Goal: Obtain resource: Download file/media

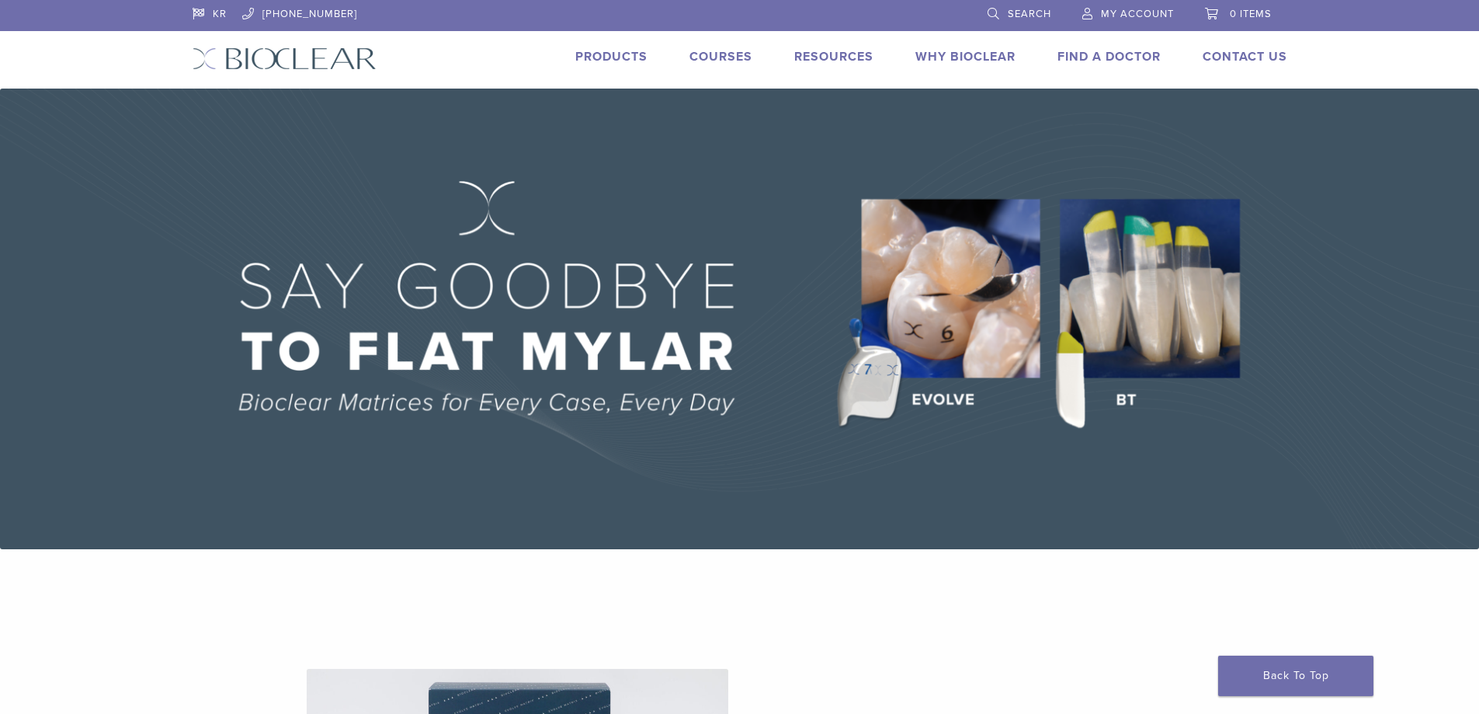
click at [1142, 351] on img at bounding box center [739, 319] width 1479 height 460
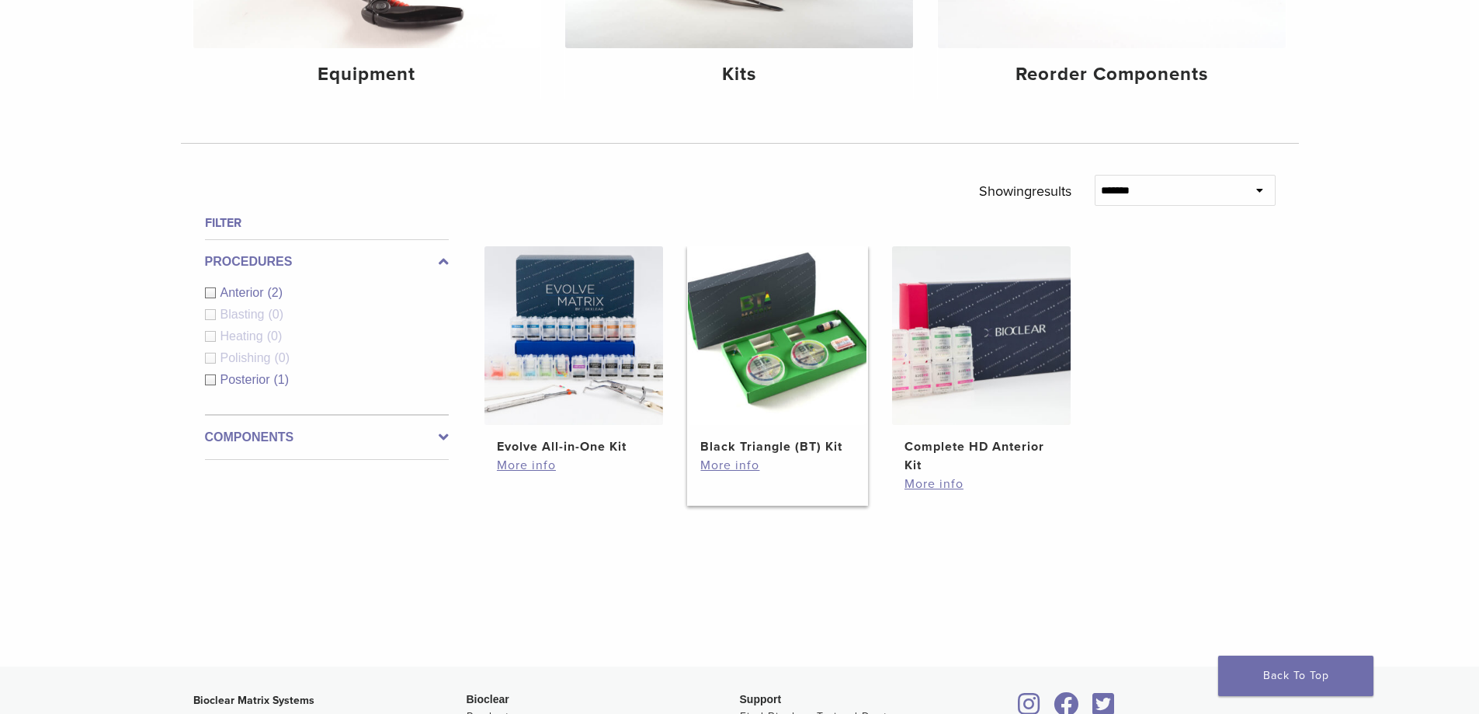
scroll to position [155, 0]
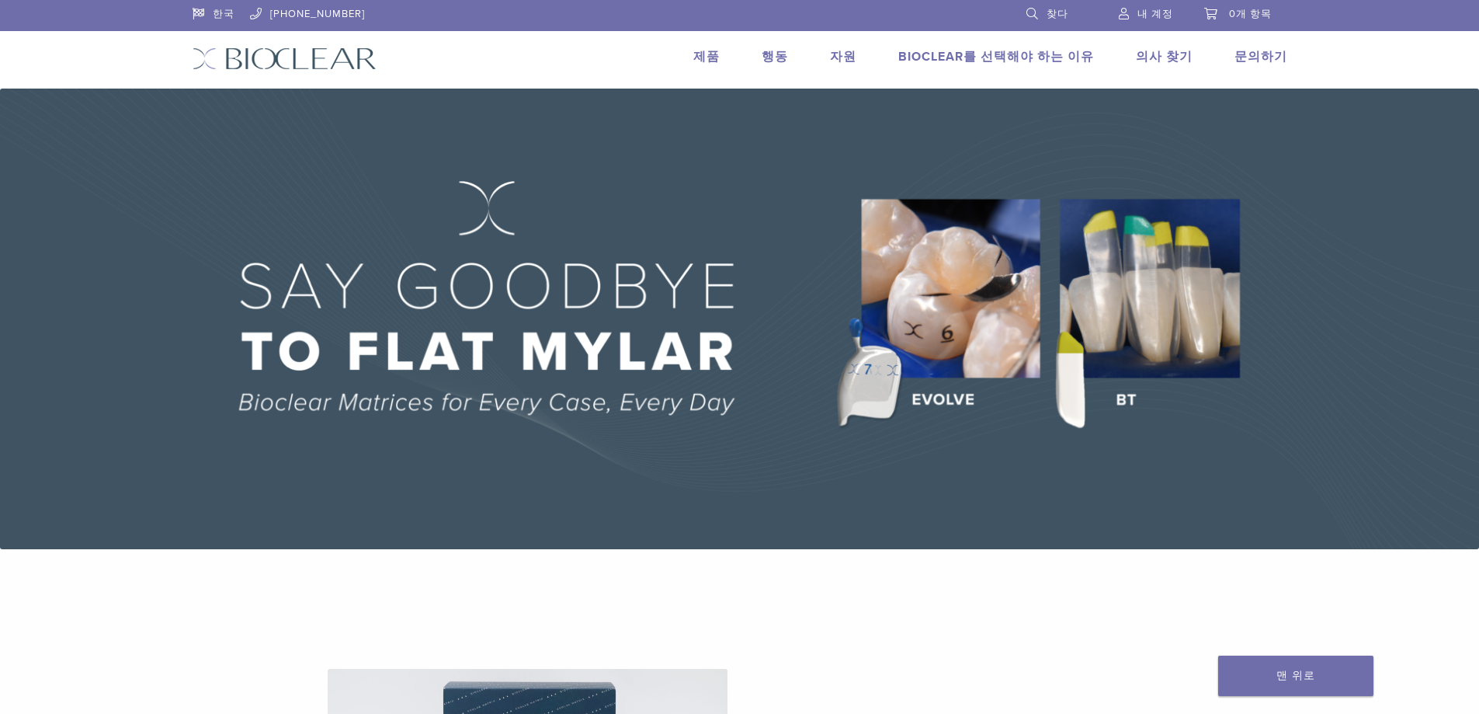
click at [1220, 205] on img at bounding box center [739, 319] width 1479 height 460
click at [1180, 284] on img at bounding box center [739, 319] width 1479 height 460
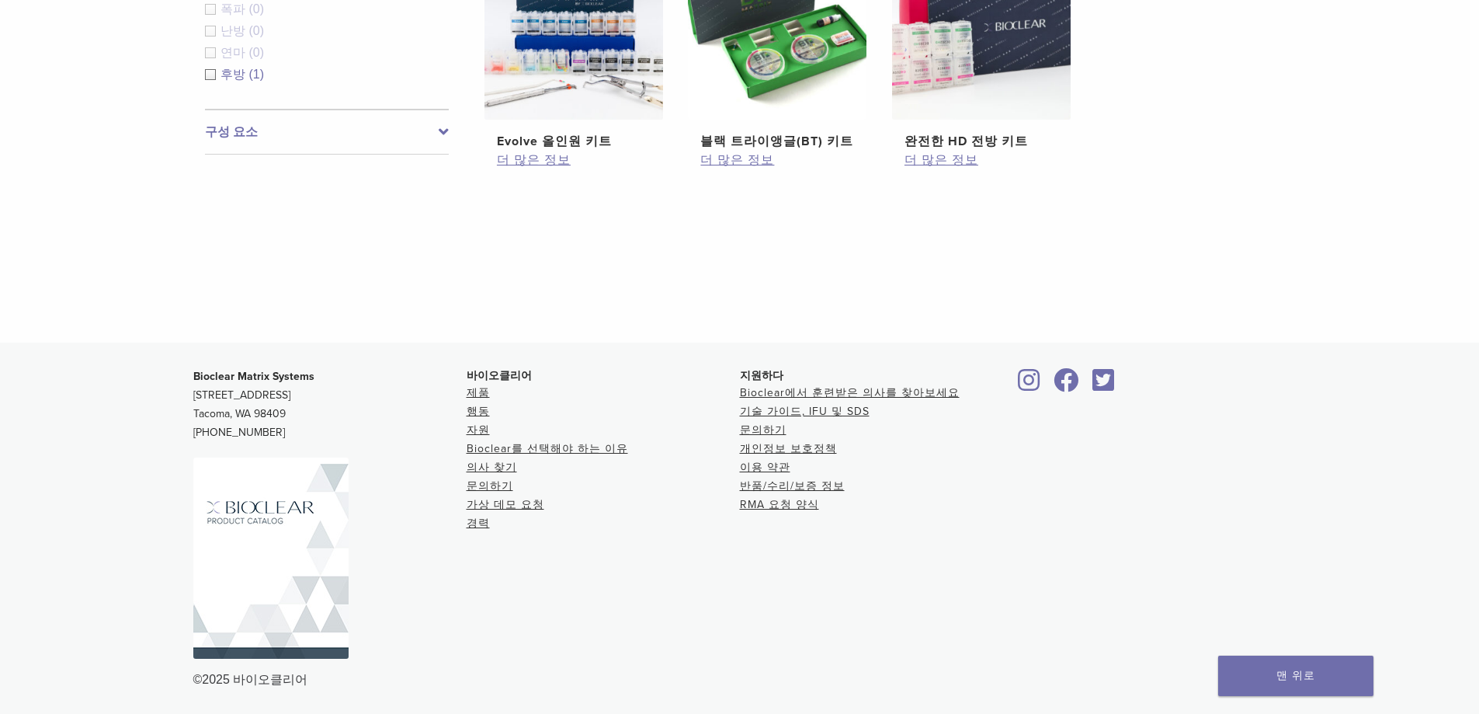
scroll to position [693, 0]
click at [806, 406] on font "기술 가이드, IFU 및 SDS" at bounding box center [805, 411] width 130 height 13
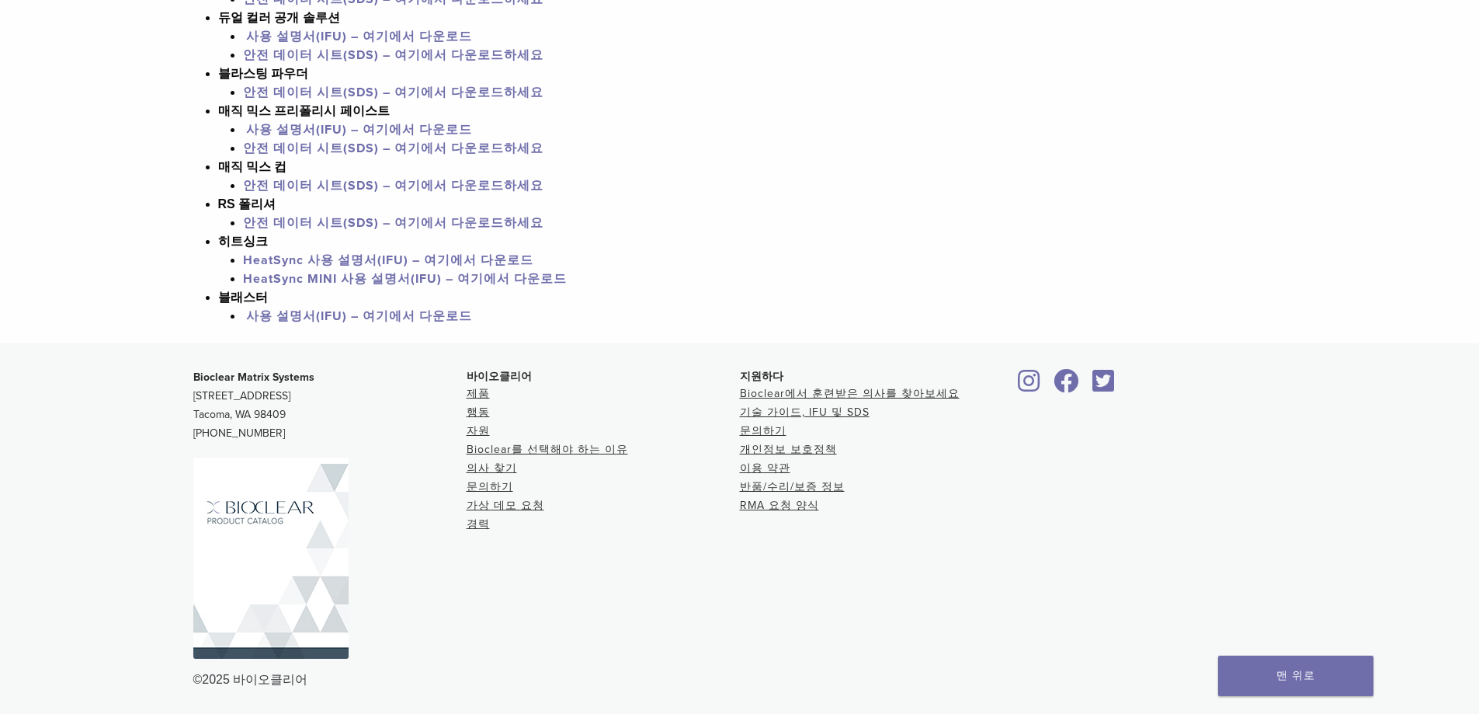
scroll to position [1405, 0]
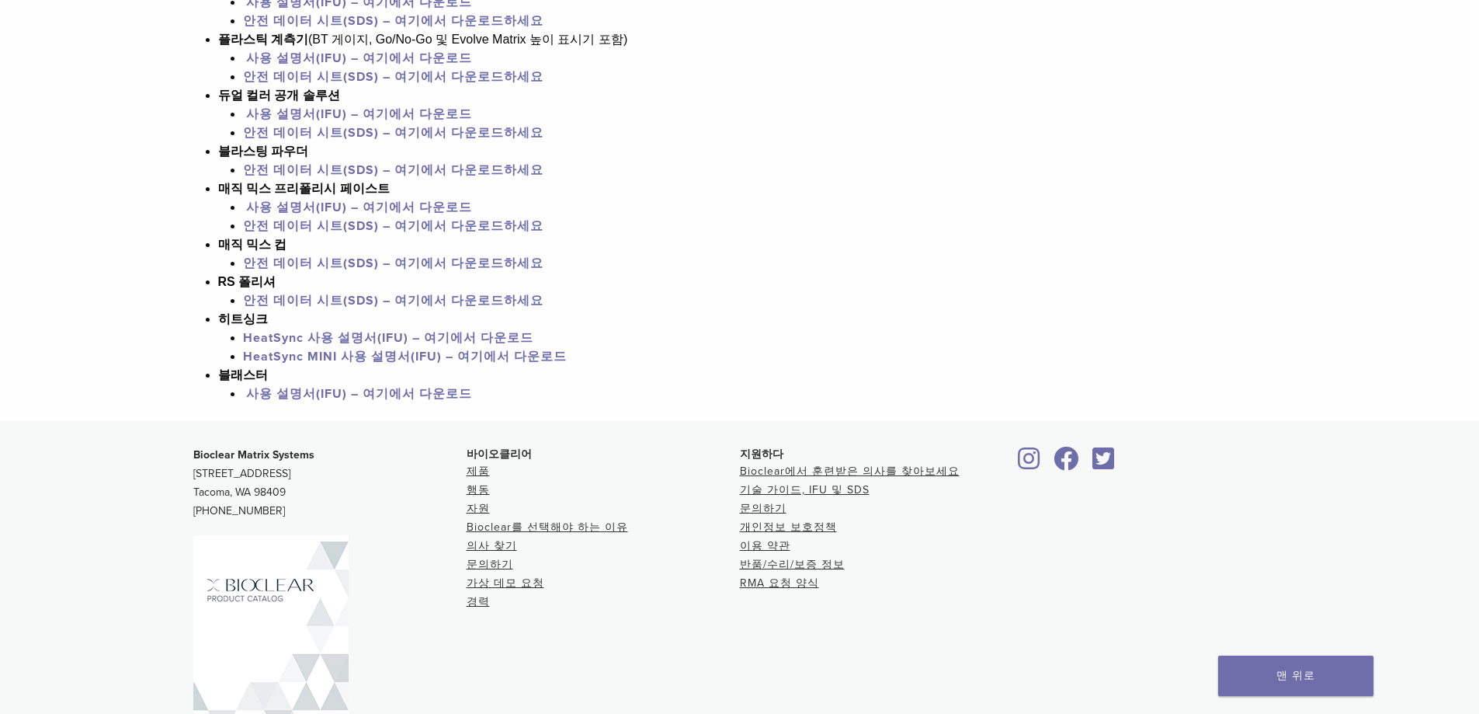
click at [1208, 238] on li "매직 믹스 컵 안전 데이터 시트(SDS) – 여기에서 다운로드하세요" at bounding box center [758, 253] width 1081 height 37
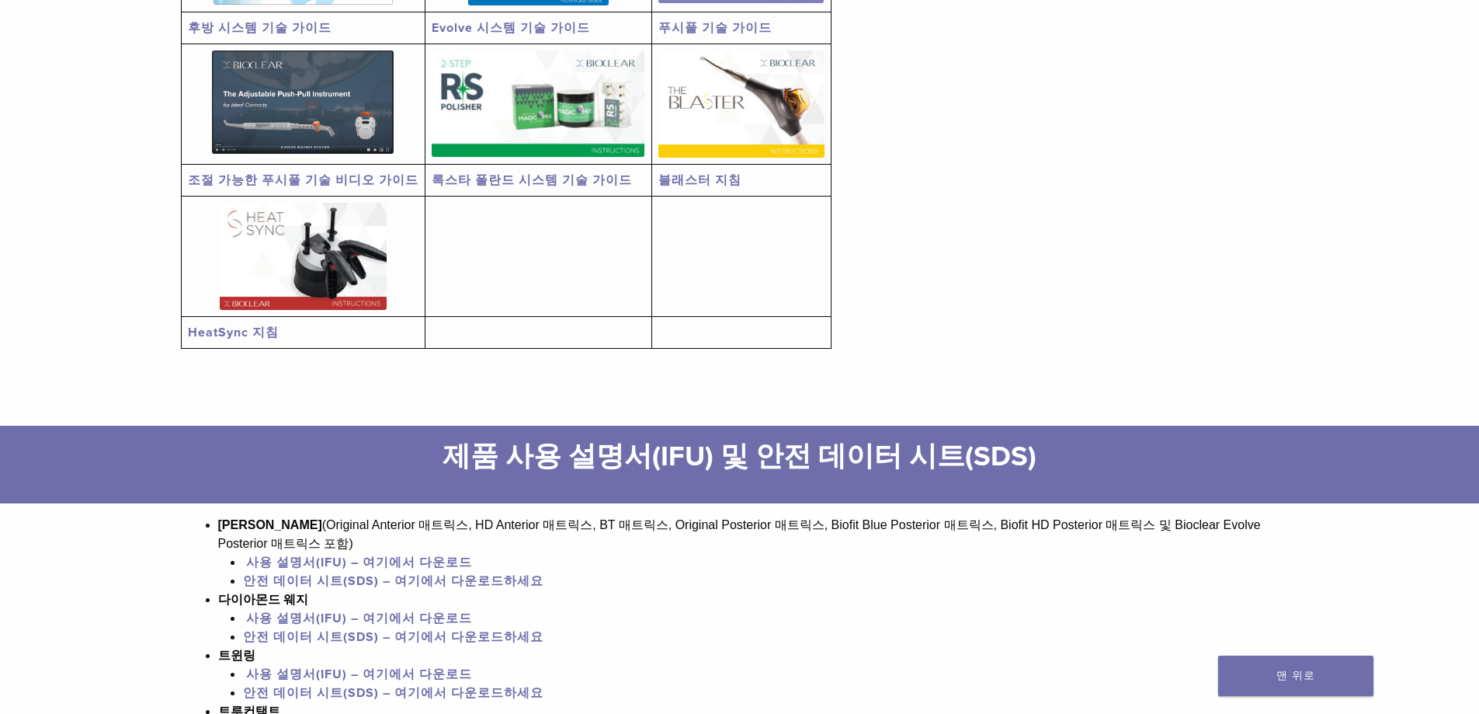
scroll to position [854, 0]
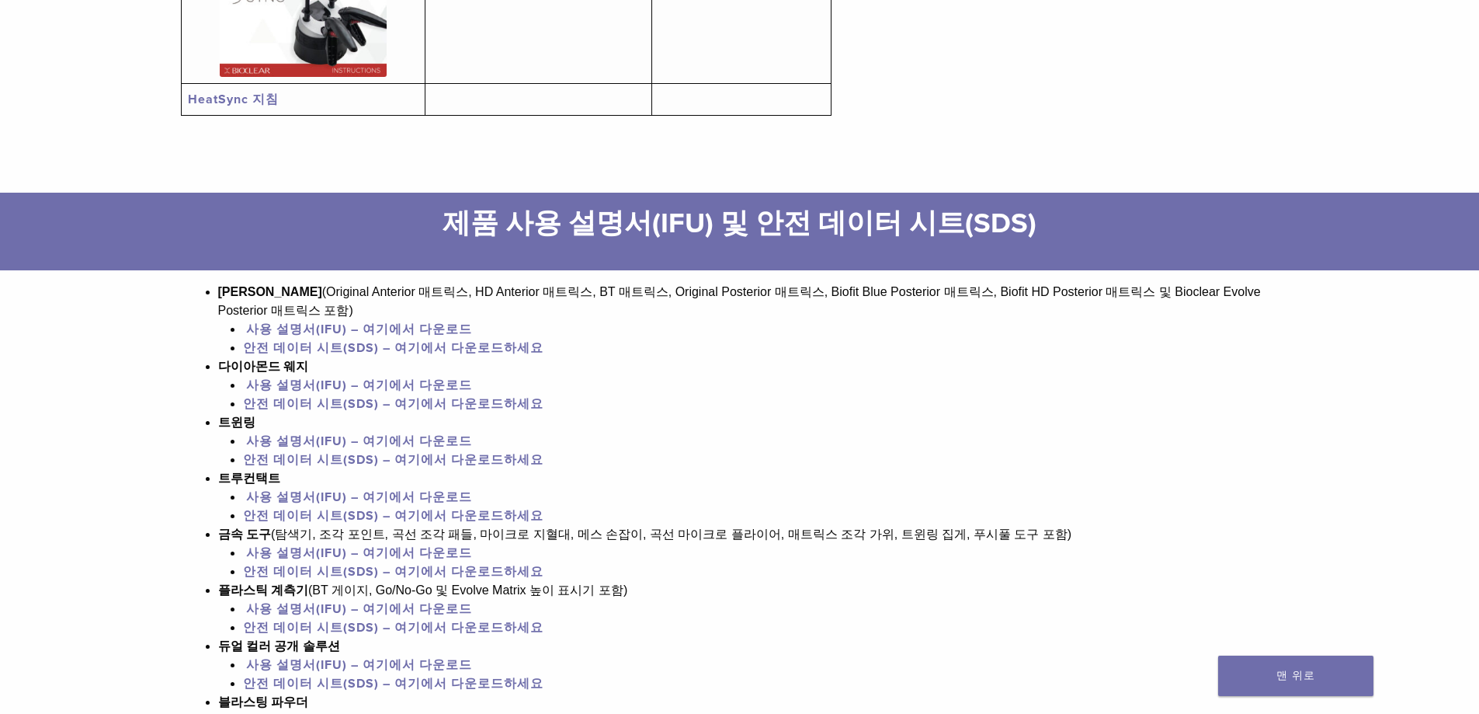
click at [332, 332] on font "사용 설명서(IFU) – 여기에서 다운로드" at bounding box center [359, 329] width 226 height 16
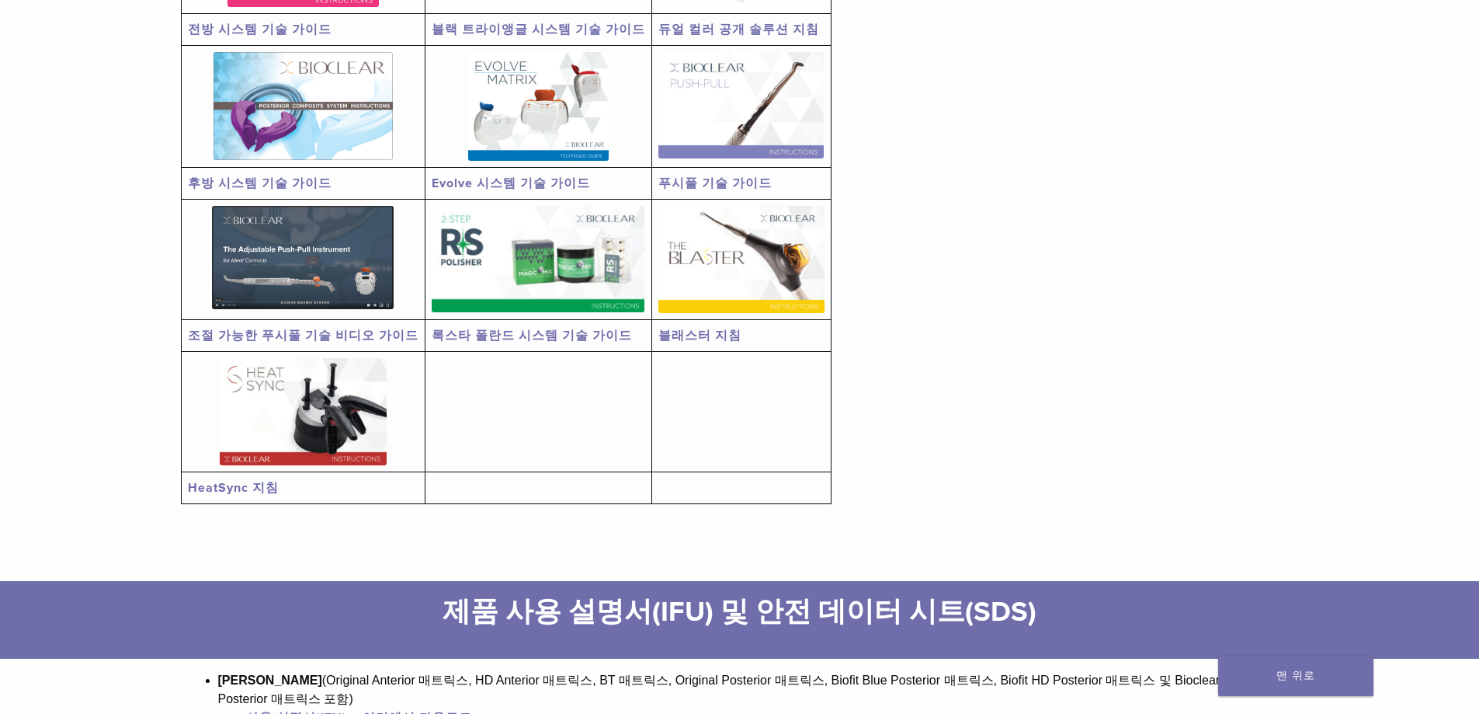
scroll to position [777, 0]
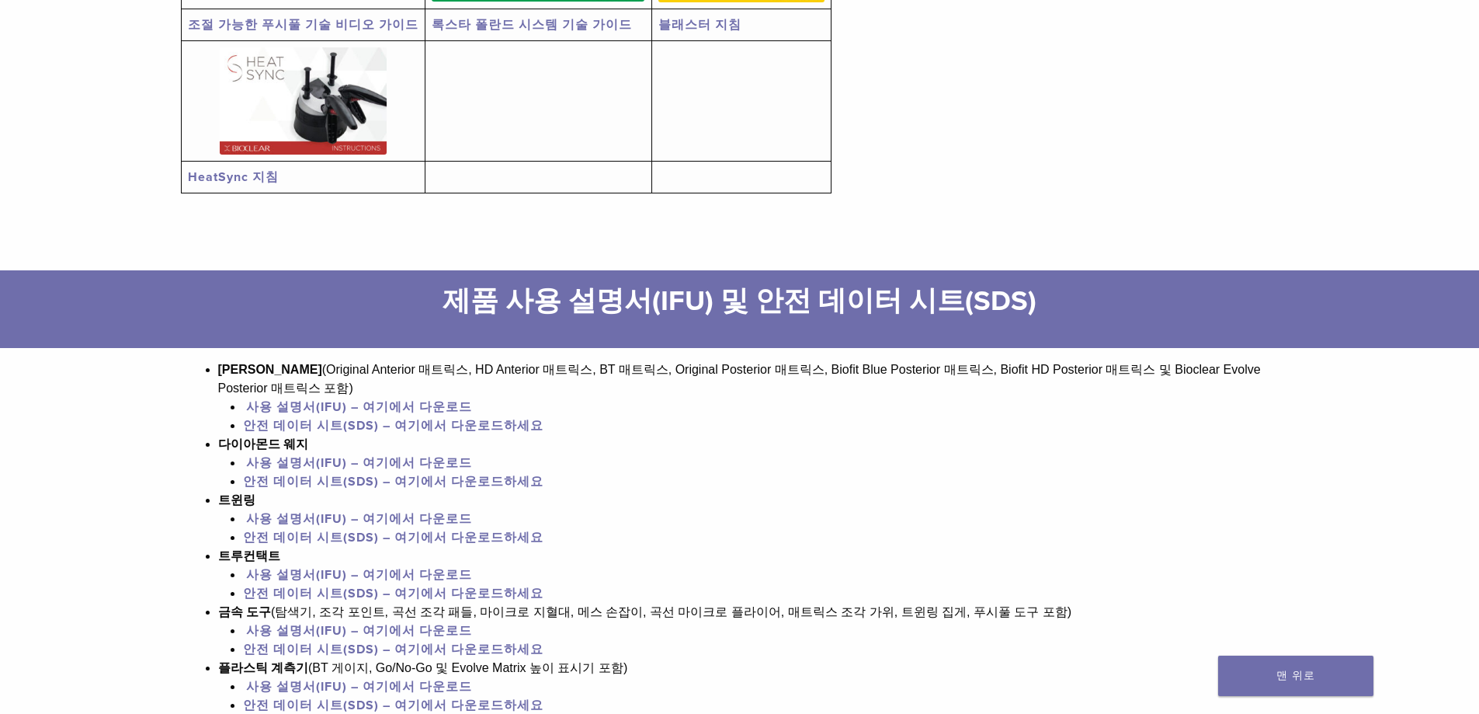
click at [249, 443] on font "다이아몬드 웨지" at bounding box center [263, 443] width 90 height 13
click at [328, 467] on font "사용 설명서(IFU) – 여기에서 다운로드" at bounding box center [359, 463] width 226 height 16
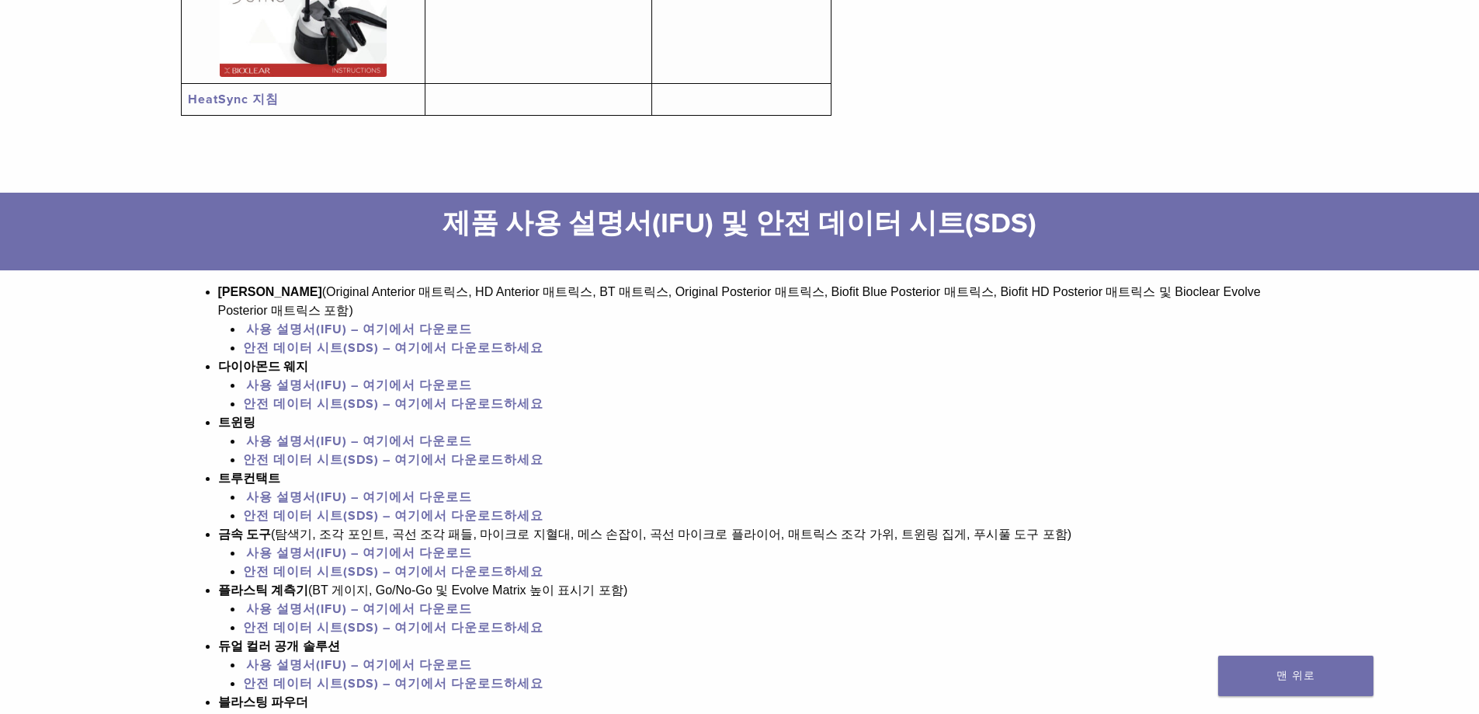
click at [346, 441] on font "사용 설명서(IFU) – 여기에서 다운로드" at bounding box center [359, 441] width 226 height 16
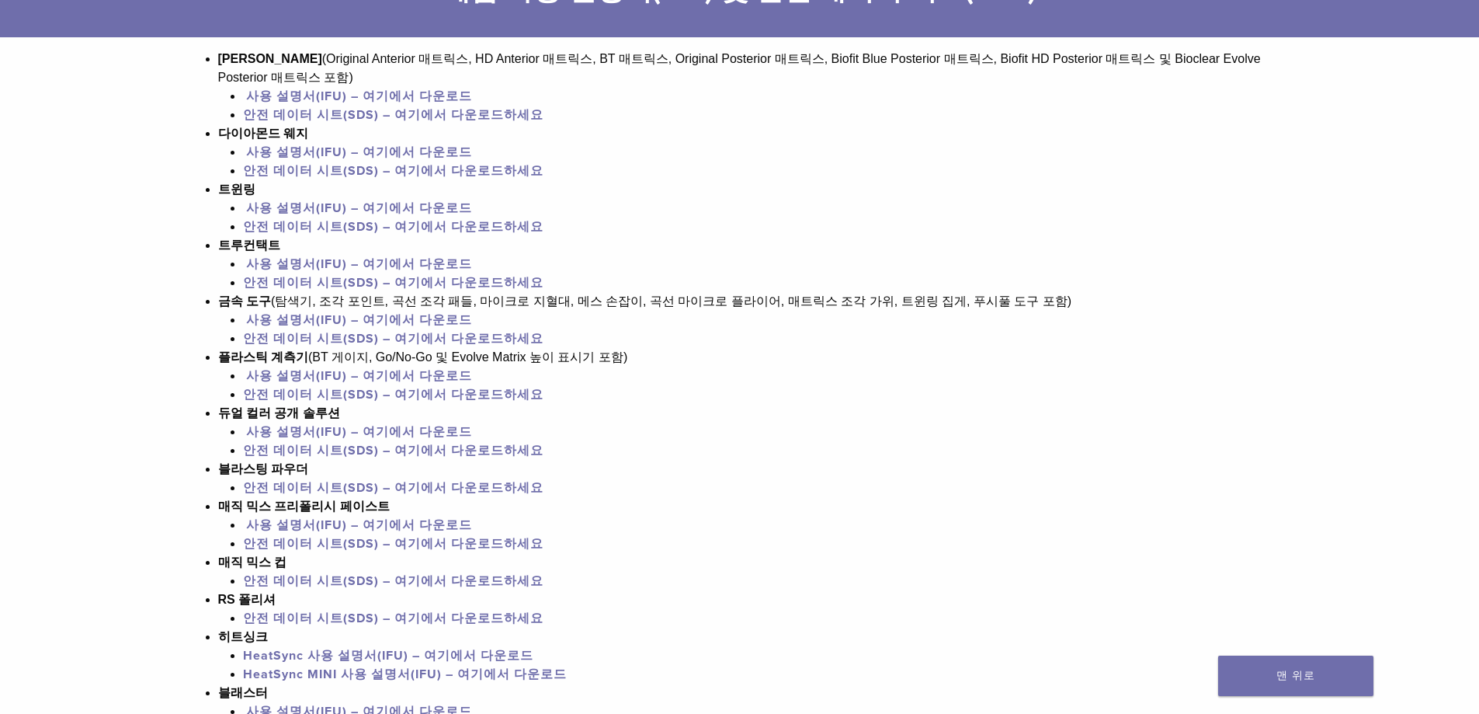
scroll to position [1165, 0]
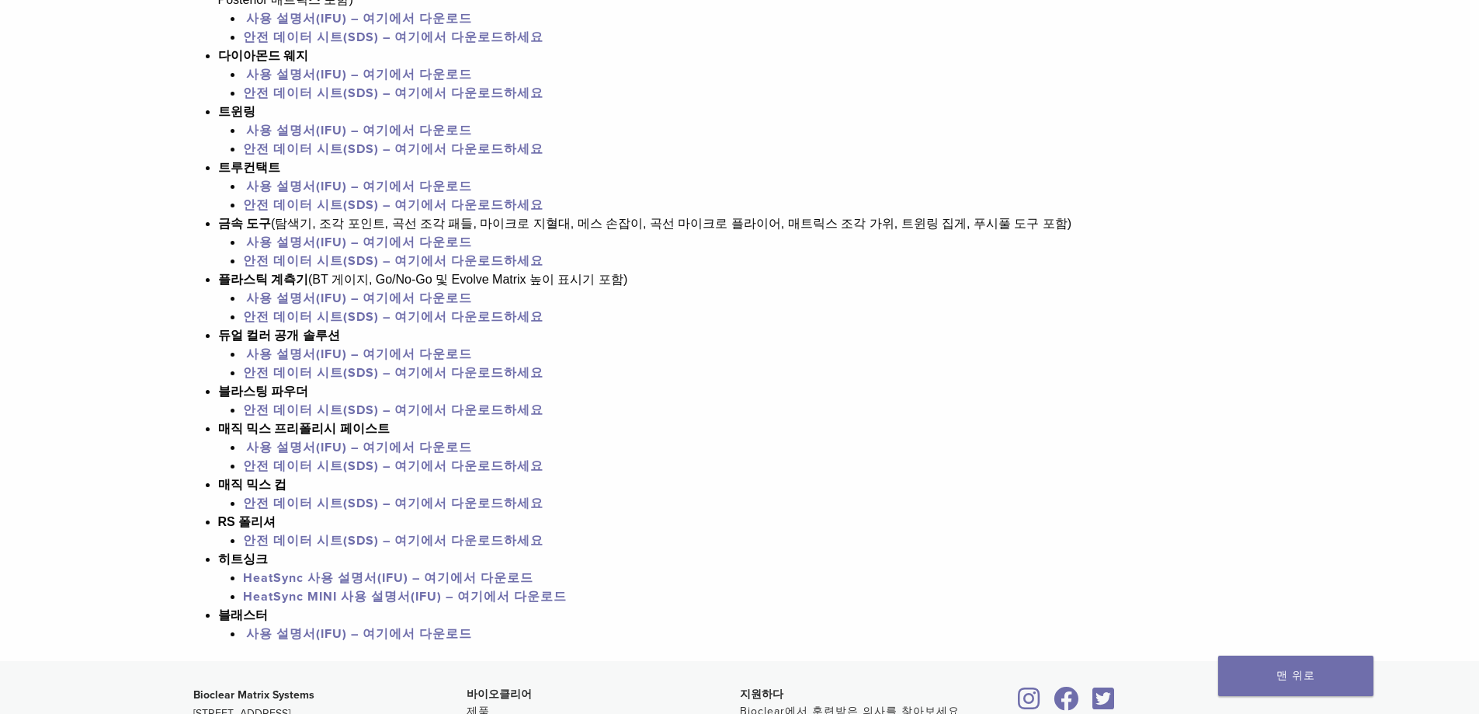
click at [291, 245] on font "사용 설명서(IFU) – 여기에서 다운로드" at bounding box center [359, 243] width 226 height 16
click at [319, 300] on font "사용 설명서(IFU) – 여기에서 다운로드" at bounding box center [359, 298] width 226 height 16
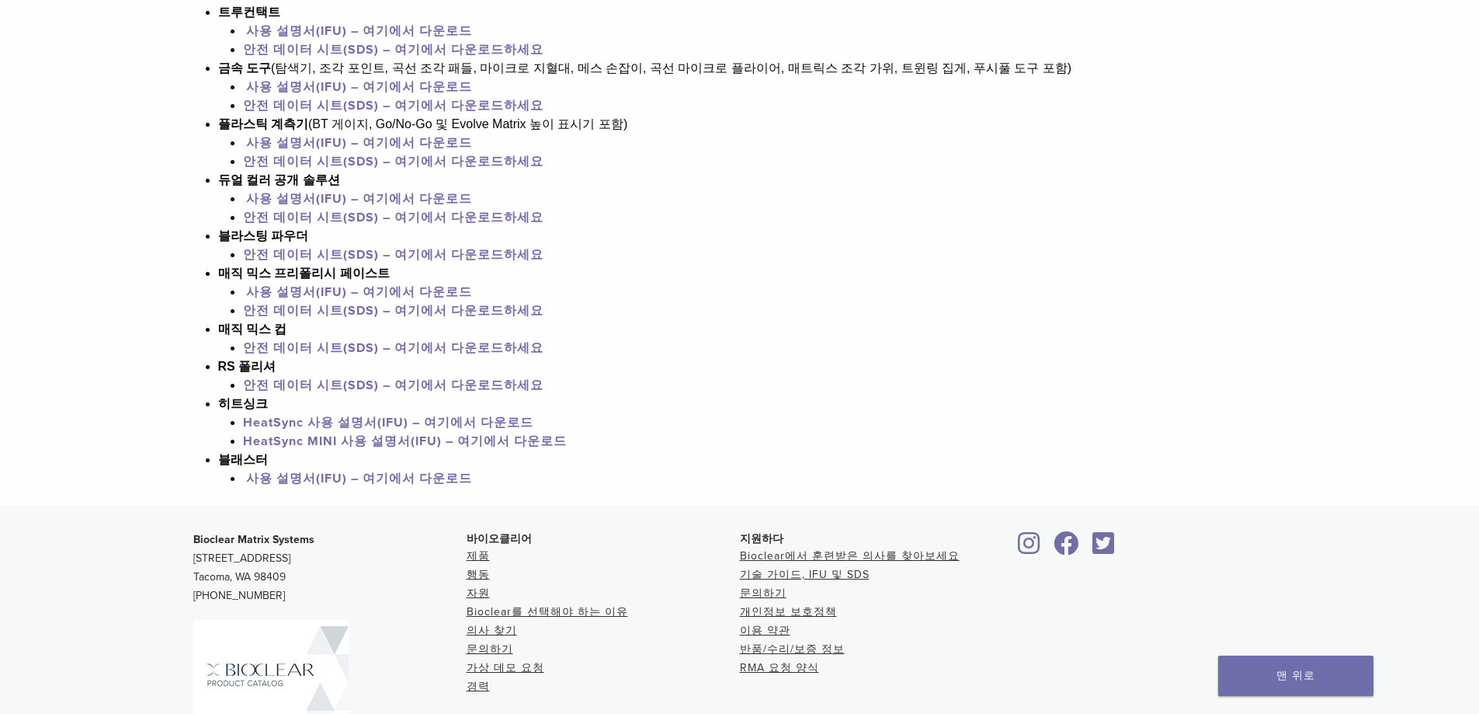
click at [318, 382] on font "안전 데이터 시트(SDS) – 여기에서 다운로드하세요" at bounding box center [393, 385] width 301 height 16
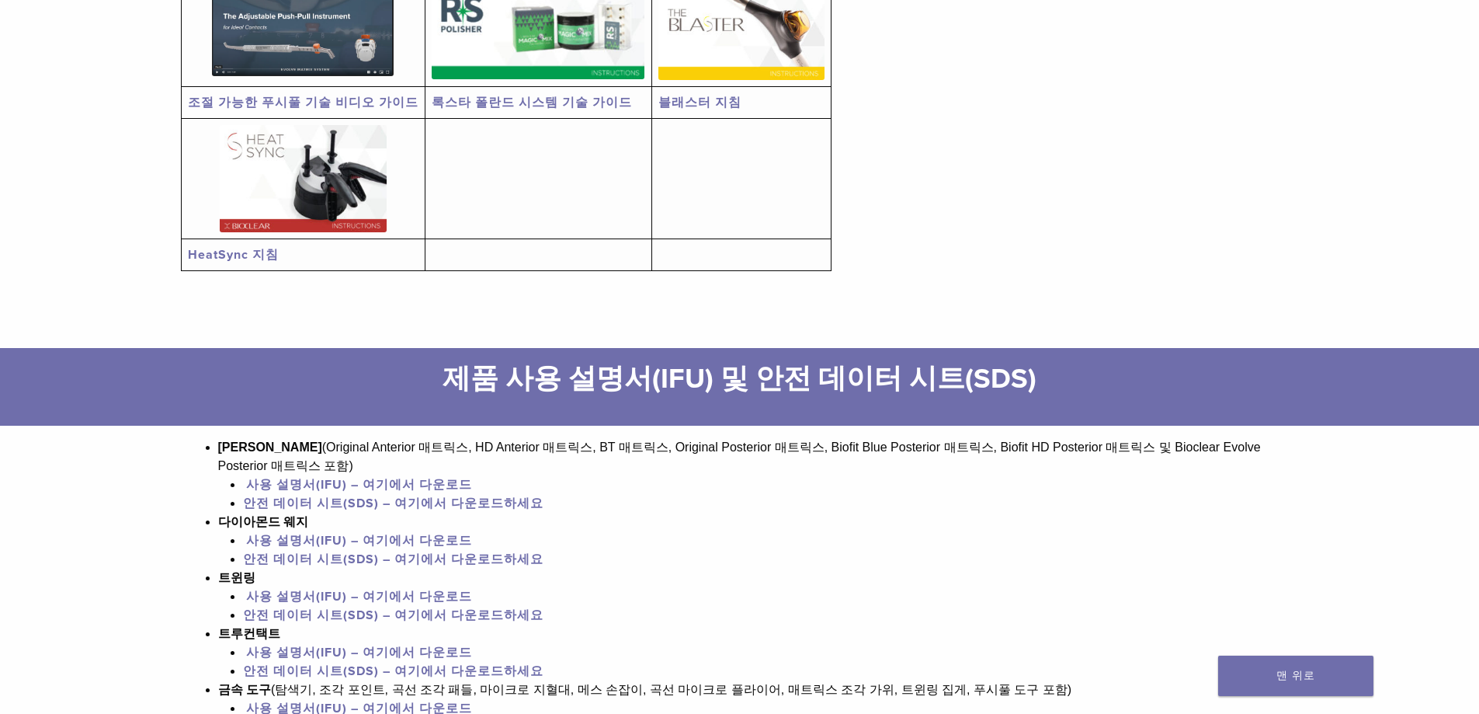
scroll to position [388, 0]
